Goal: Navigation & Orientation: Find specific page/section

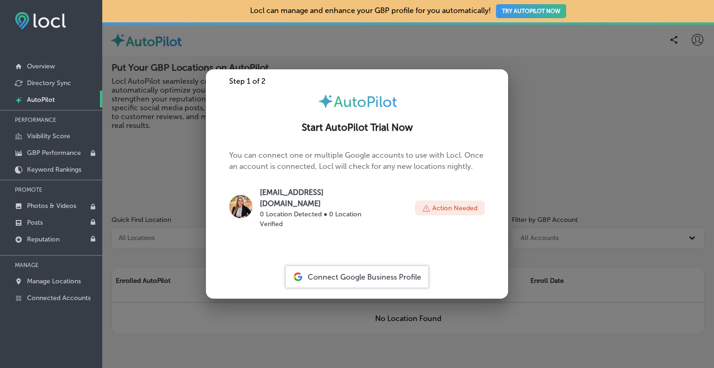
click at [387, 61] on div at bounding box center [357, 184] width 714 height 368
